Goal: Transaction & Acquisition: Purchase product/service

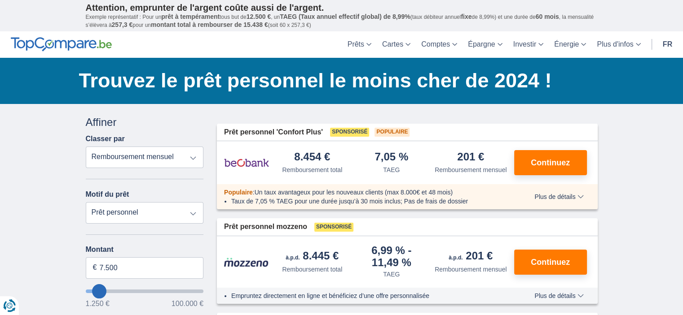
click at [193, 158] on select "Remboursement total TAEG Remboursement mensuel" at bounding box center [145, 158] width 118 height 22
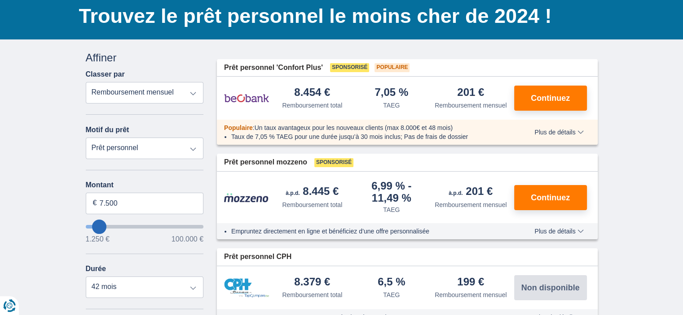
scroll to position [90, 0]
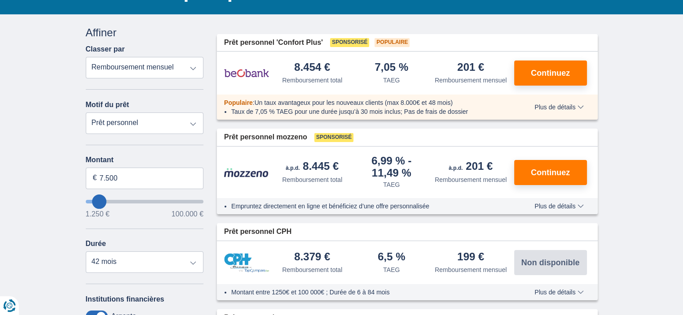
type input "59.250"
type input "59250"
click at [153, 200] on input "wantToBorrow" at bounding box center [145, 202] width 118 height 4
select select "120"
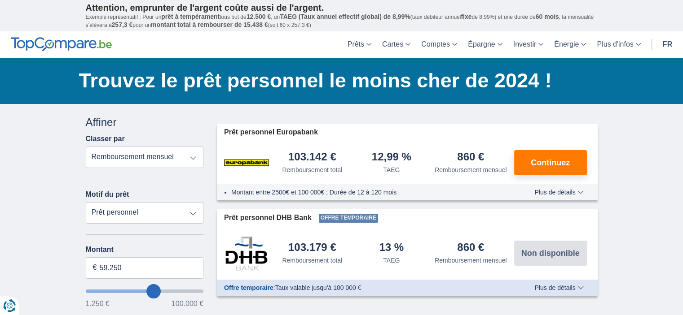
type input "42.250"
type input "42250"
click at [136, 290] on input "wantToBorrow" at bounding box center [145, 292] width 118 height 4
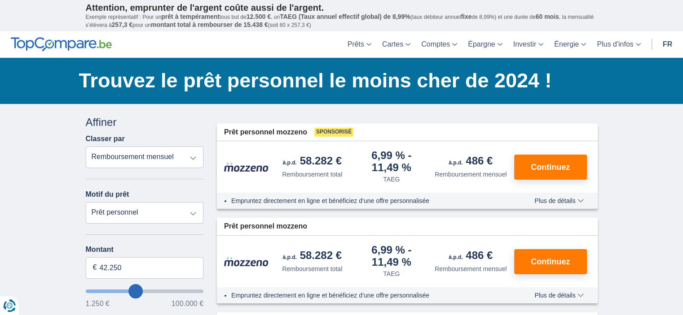
scroll to position [90, 0]
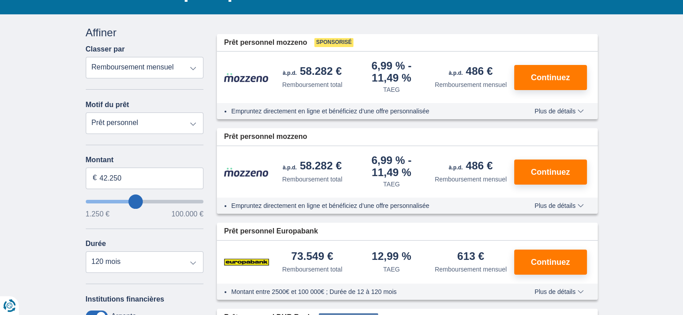
click at [582, 109] on span "Plus de détails" at bounding box center [558, 111] width 49 height 6
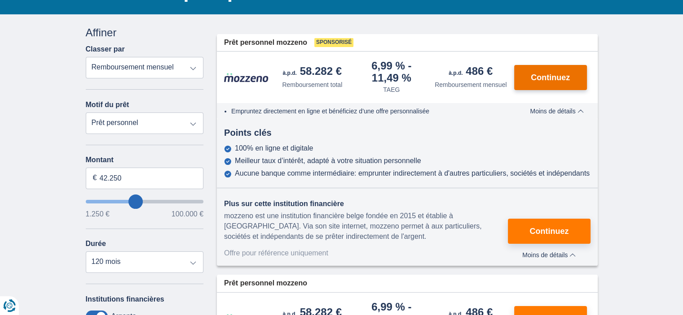
click at [533, 79] on span "Continuez" at bounding box center [549, 78] width 39 height 8
